Goal: Task Accomplishment & Management: Complete application form

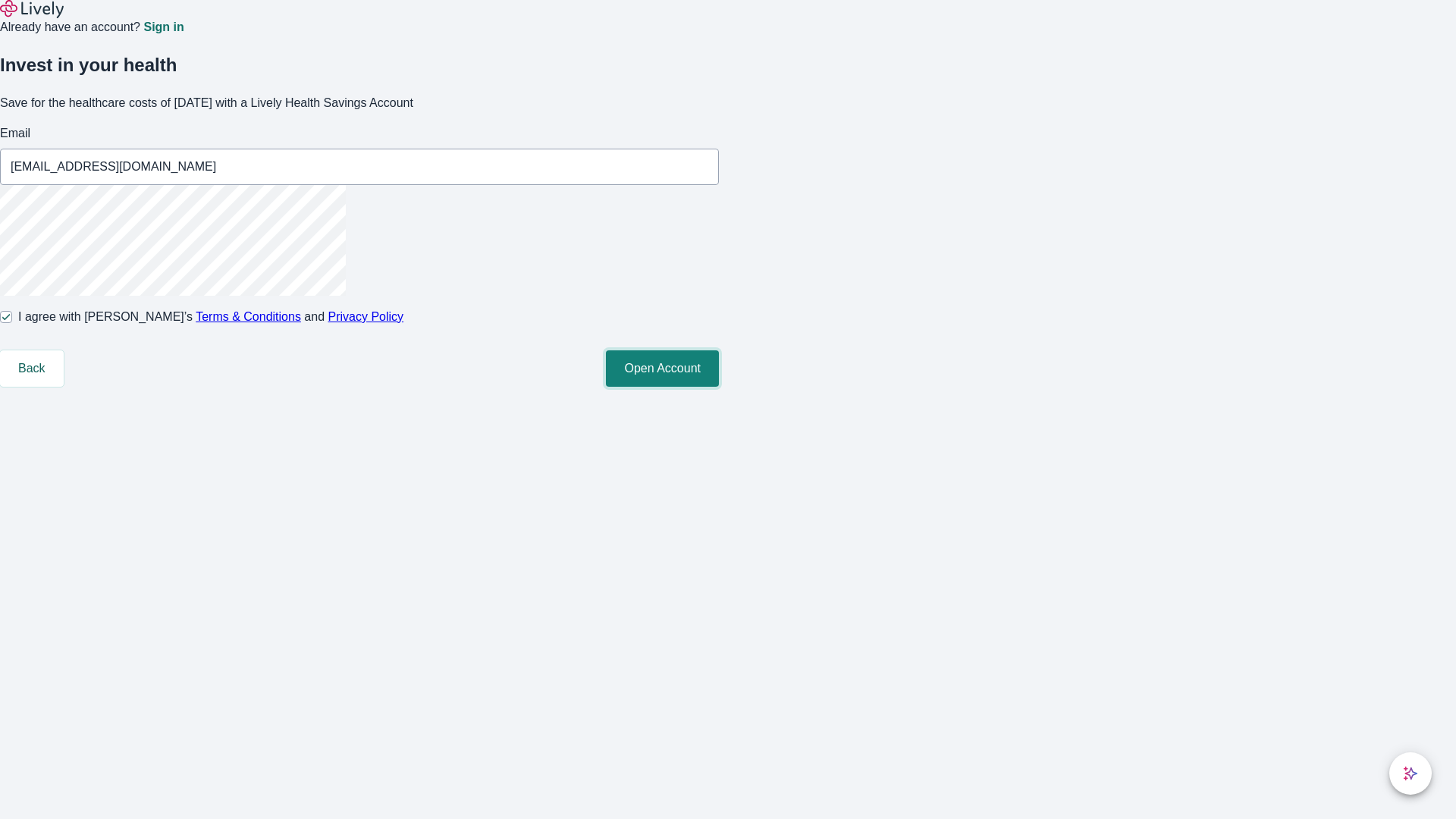
click at [719, 386] on button "Open Account" at bounding box center [662, 368] width 113 height 36
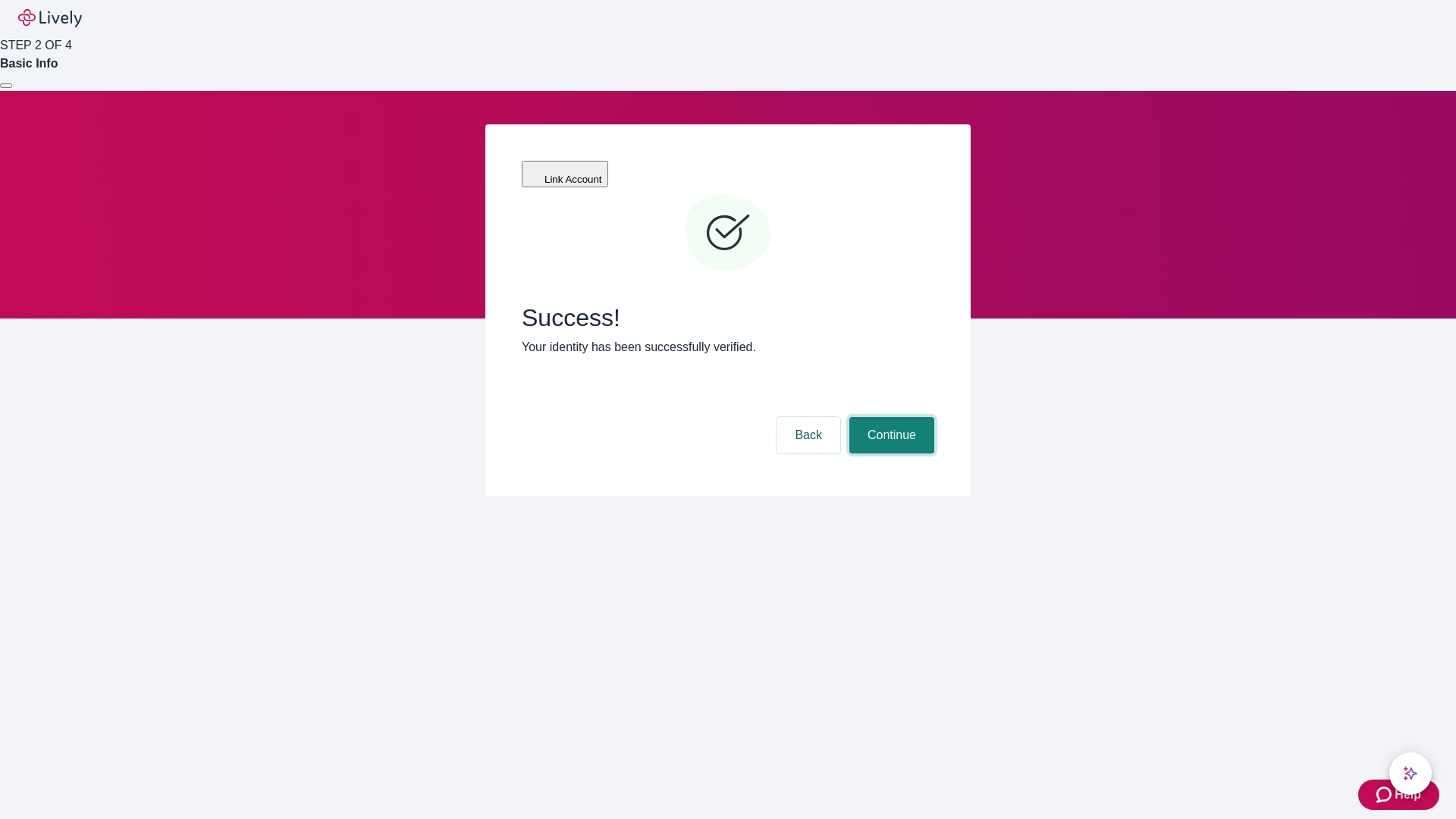
click at [890, 417] on button "Continue" at bounding box center [892, 435] width 85 height 36
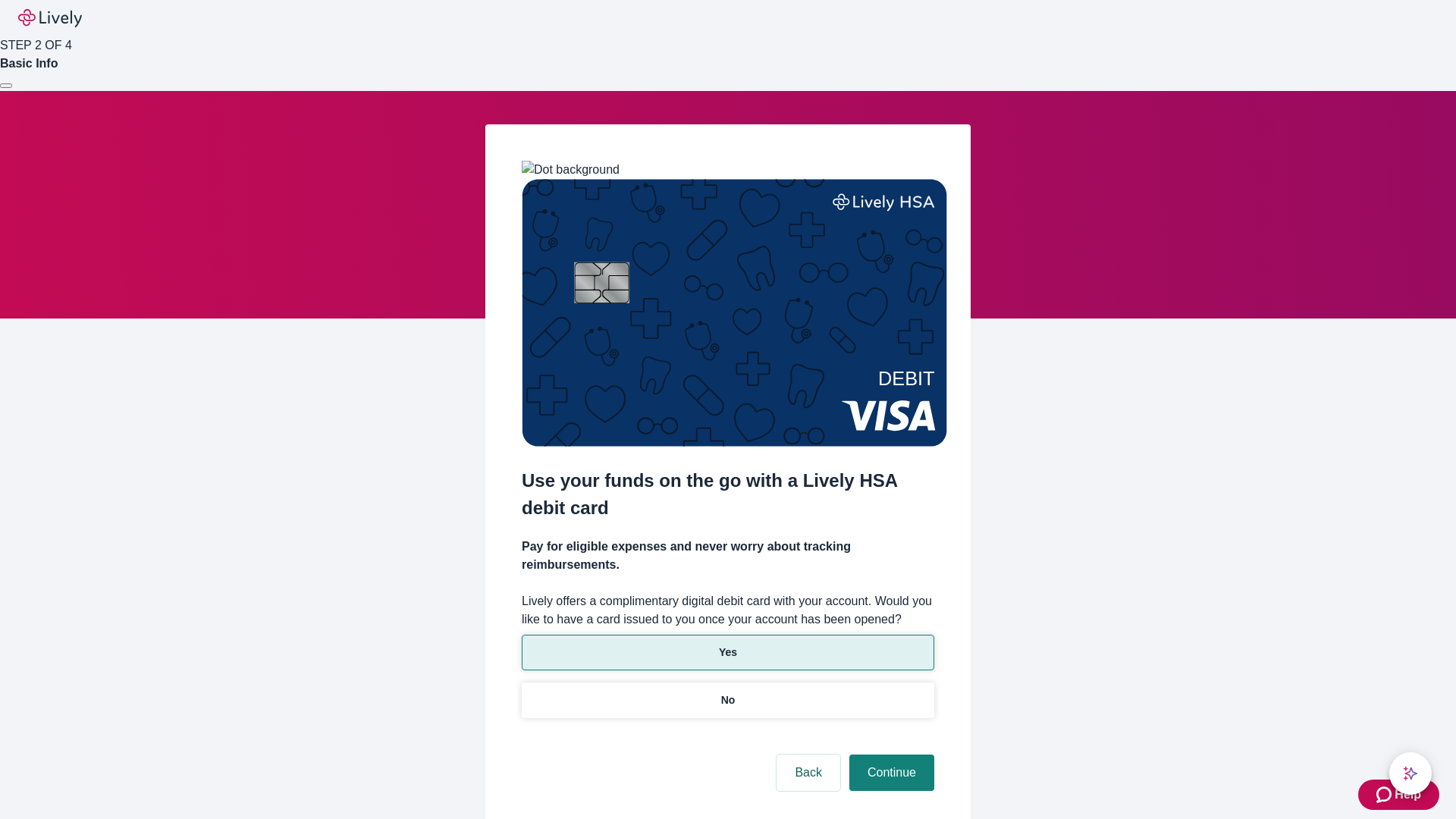
click at [728, 644] on p "Yes" at bounding box center [728, 652] width 19 height 16
click at [890, 754] on button "Continue" at bounding box center [892, 772] width 85 height 36
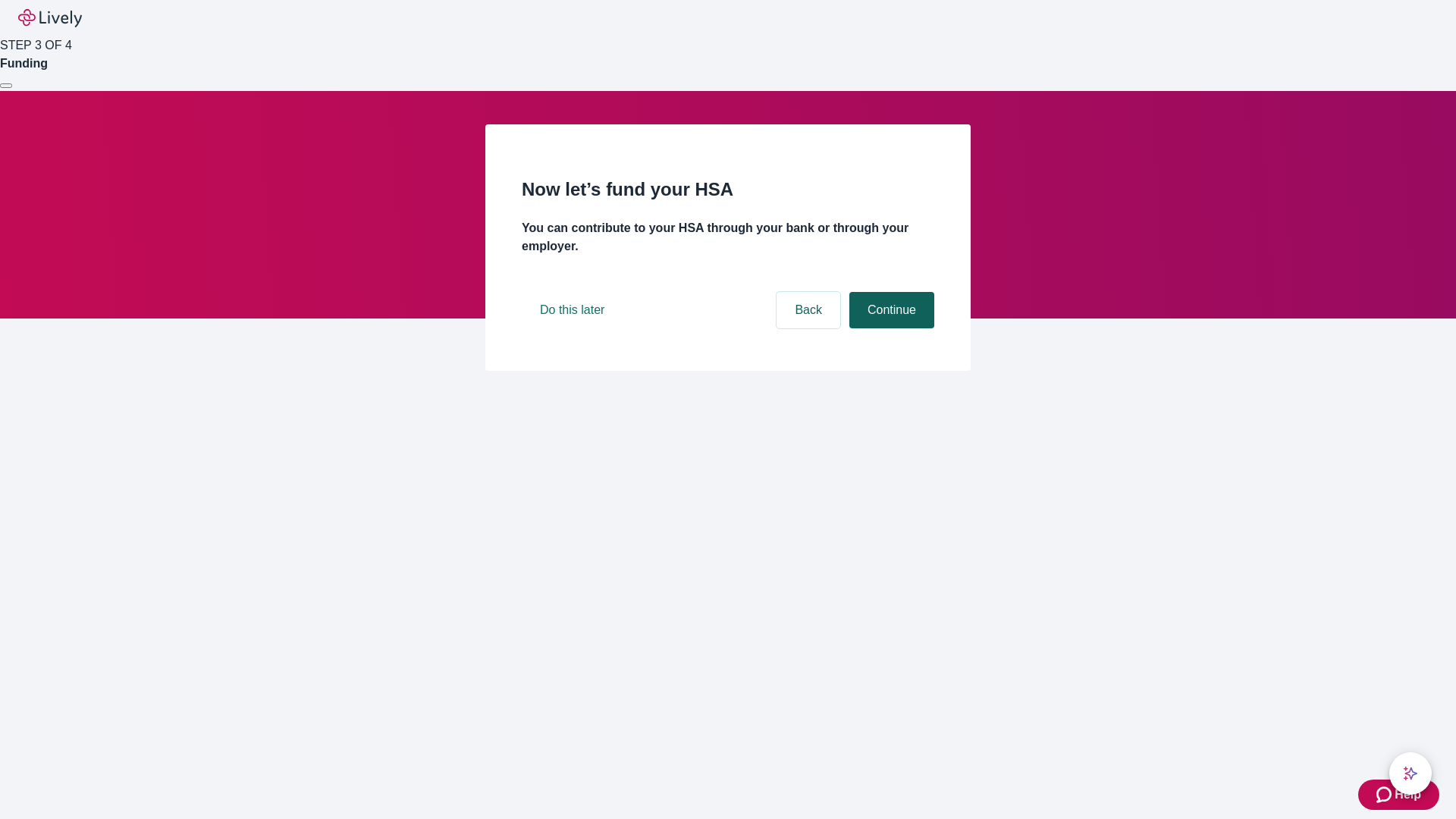
click at [890, 328] on button "Continue" at bounding box center [892, 309] width 85 height 36
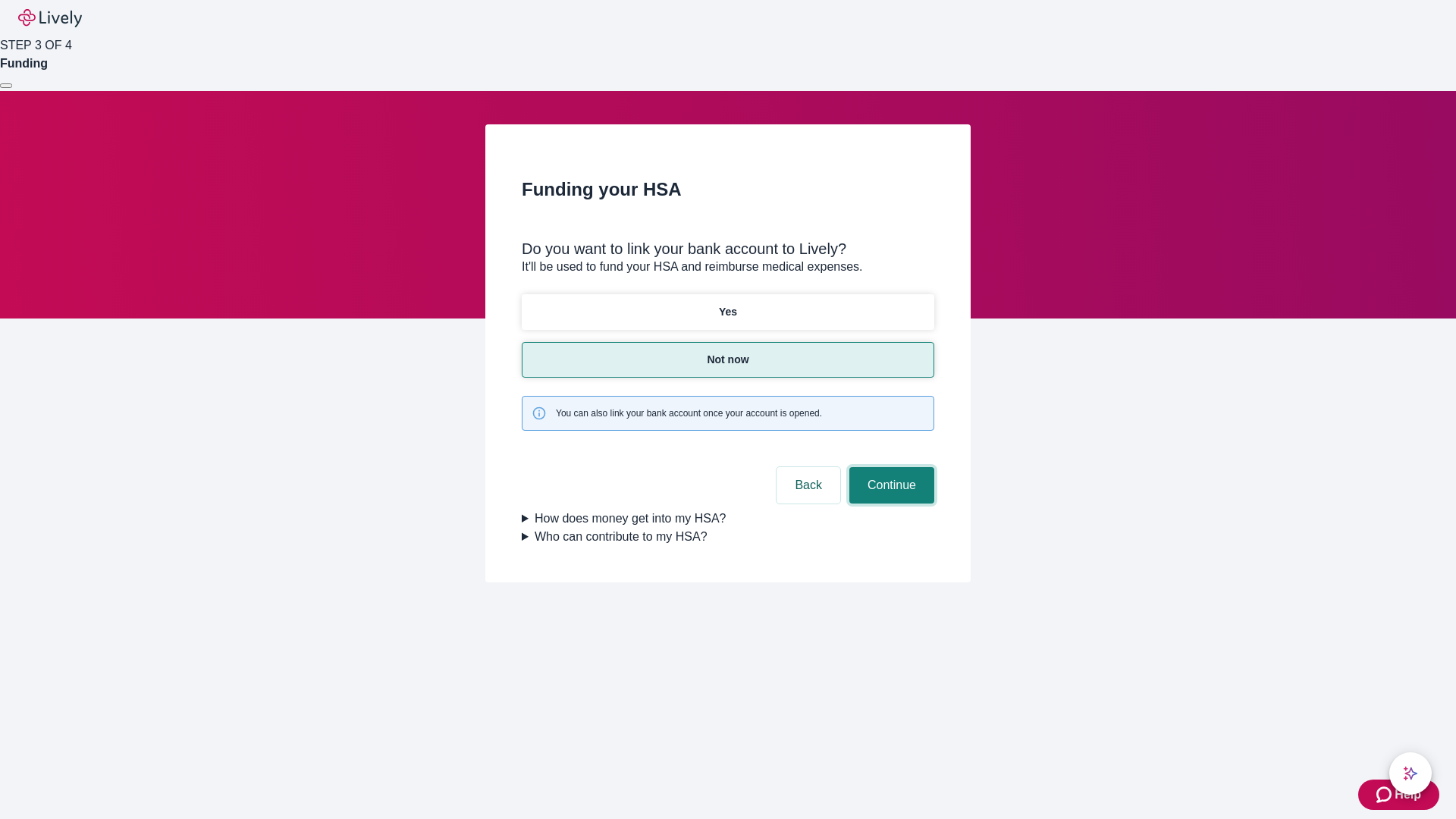
click at [890, 467] on button "Continue" at bounding box center [892, 485] width 85 height 36
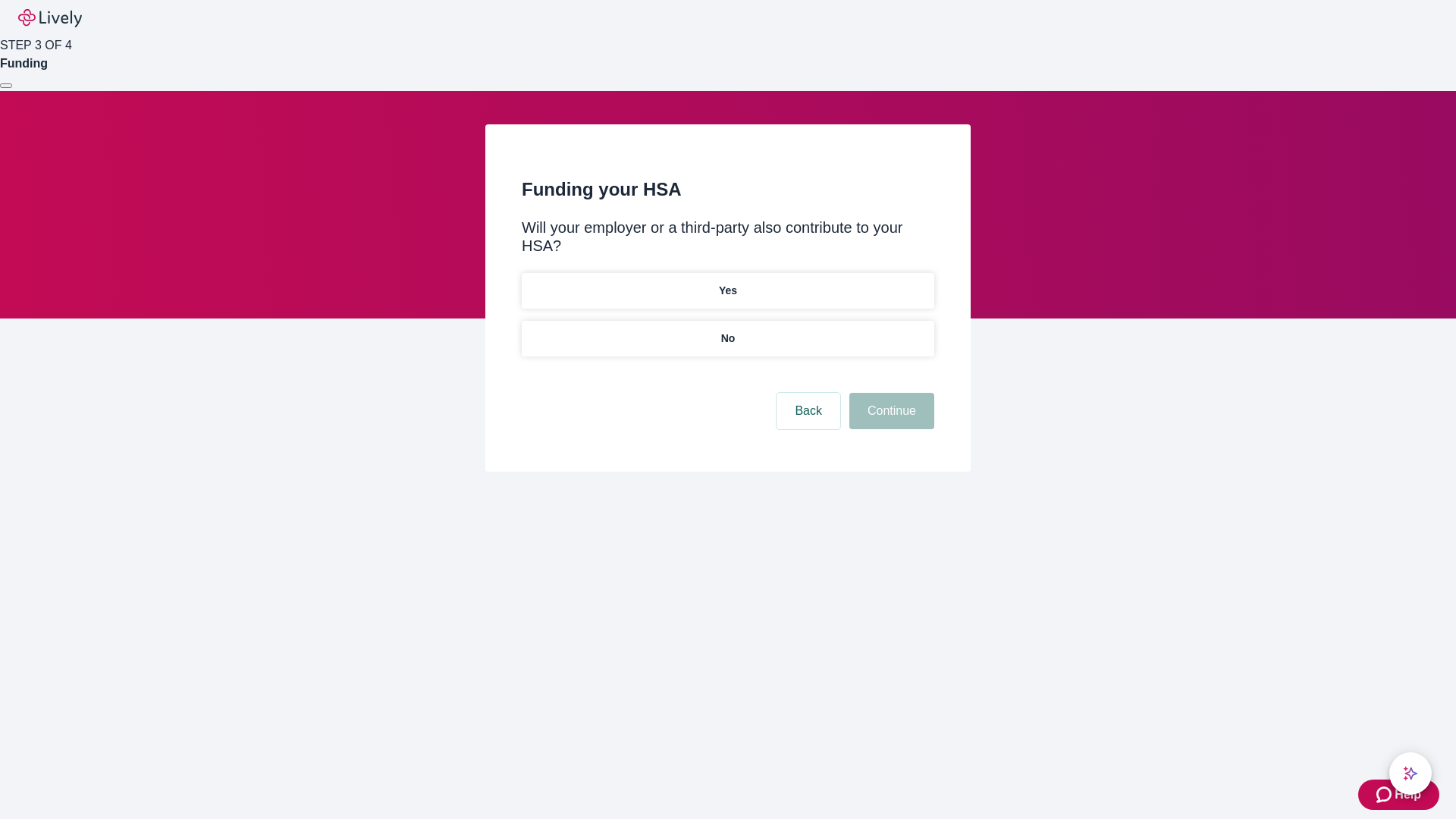
click at [728, 331] on p "No" at bounding box center [728, 339] width 14 height 16
click at [890, 393] on button "Continue" at bounding box center [892, 410] width 85 height 36
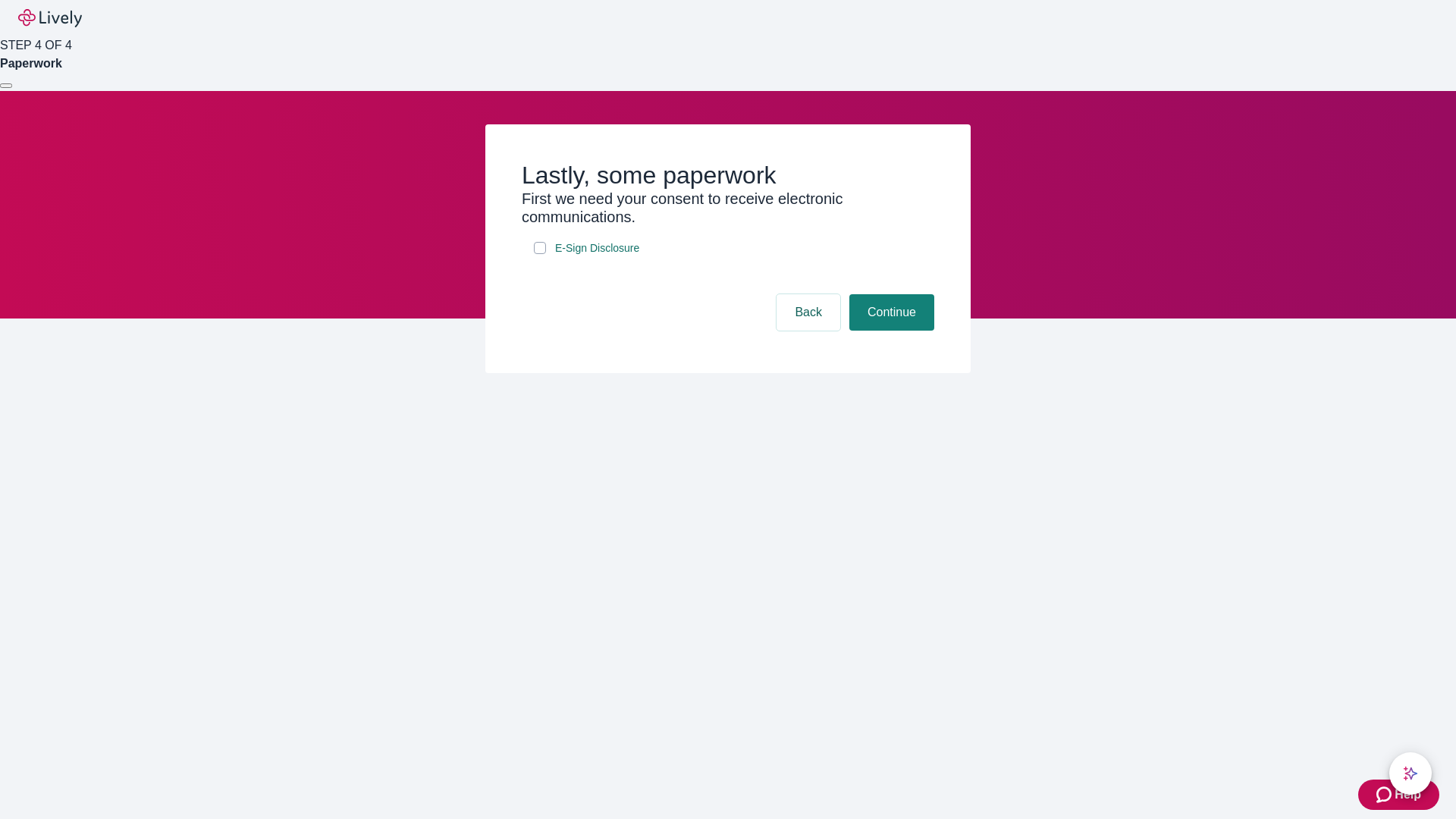
click at [540, 254] on input "E-Sign Disclosure" at bounding box center [540, 248] width 12 height 12
checkbox input "true"
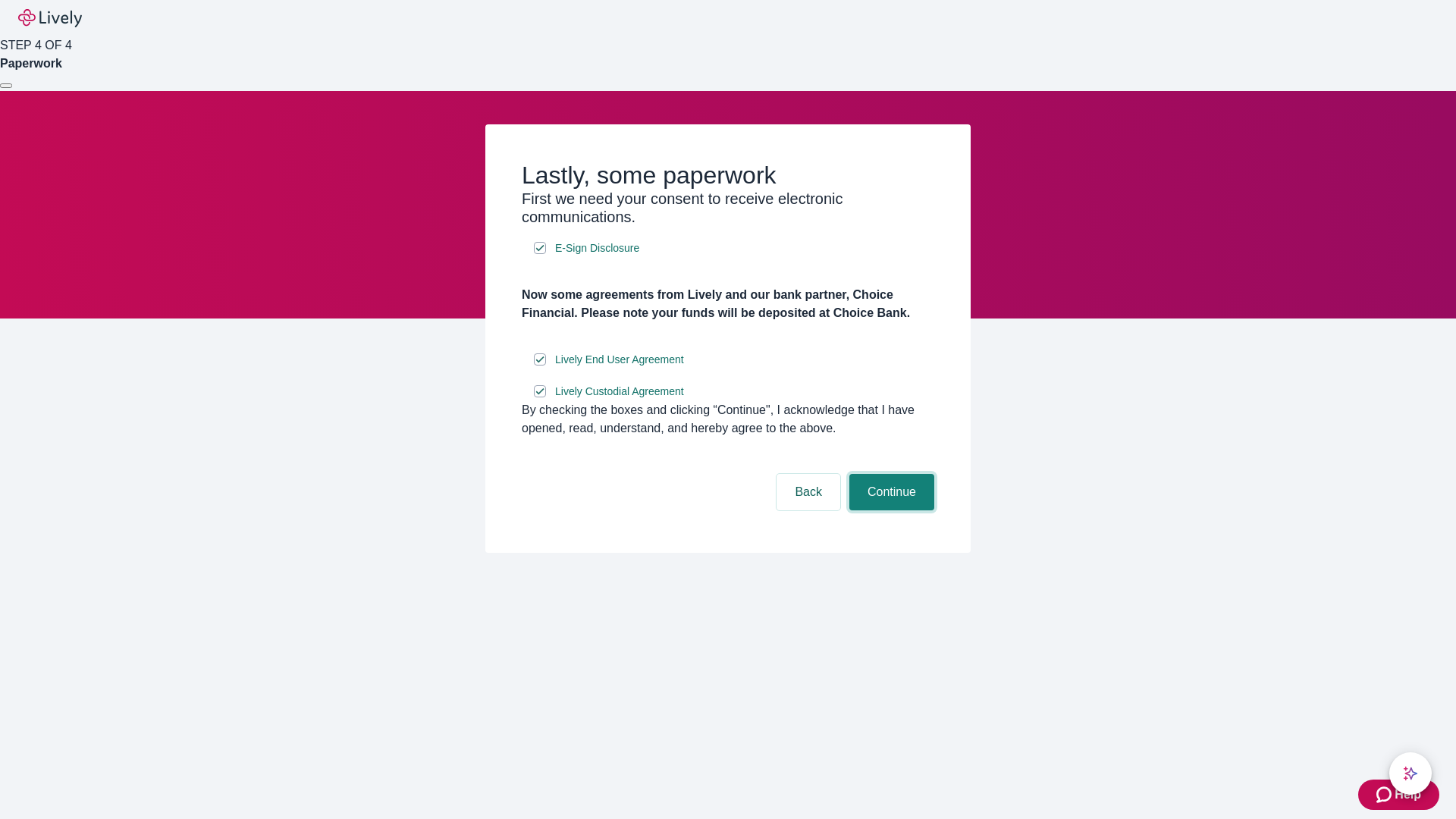
click at [890, 511] on button "Continue" at bounding box center [892, 492] width 85 height 36
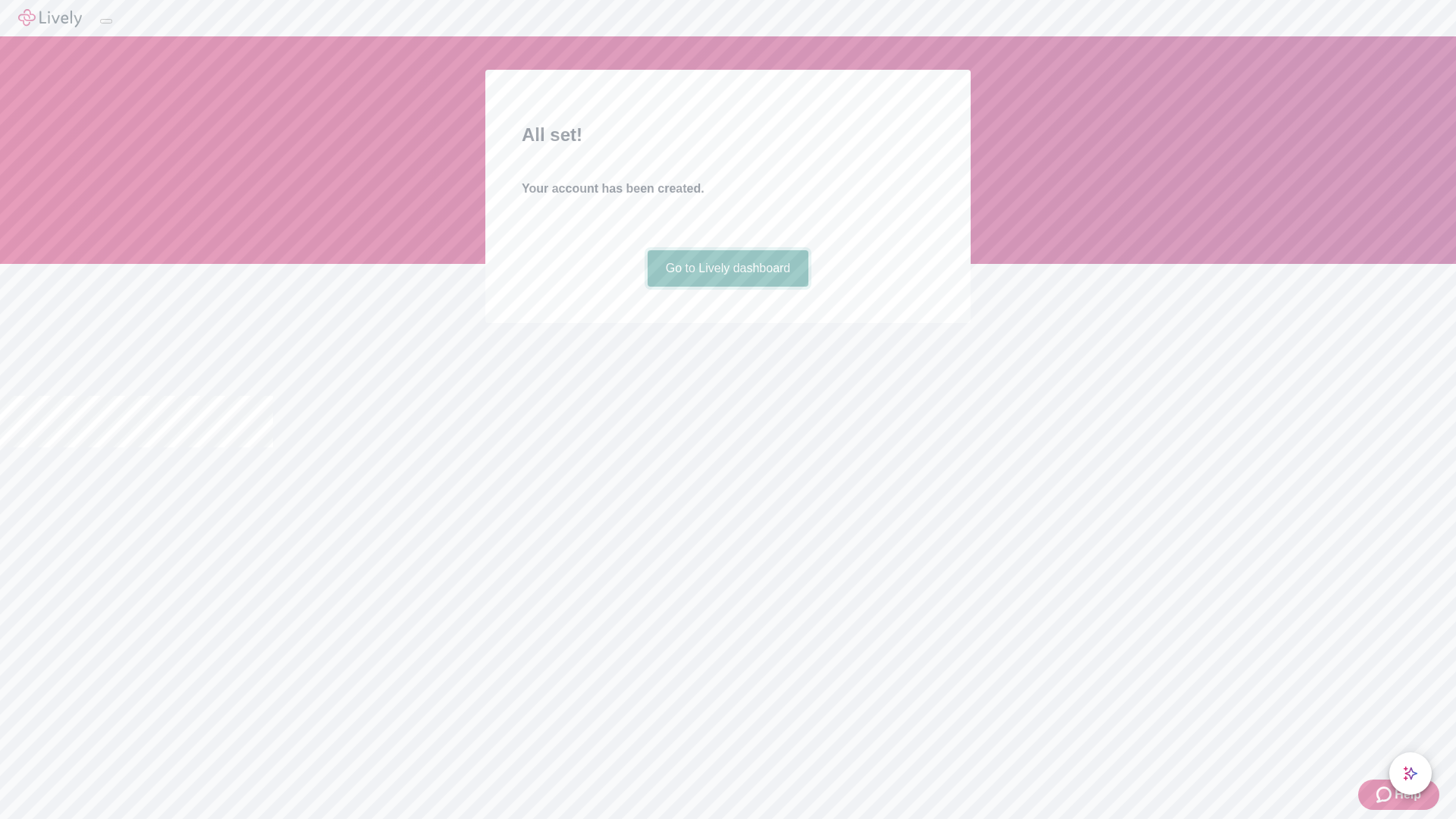
click at [728, 286] on link "Go to Lively dashboard" at bounding box center [728, 268] width 161 height 36
